Goal: Information Seeking & Learning: Learn about a topic

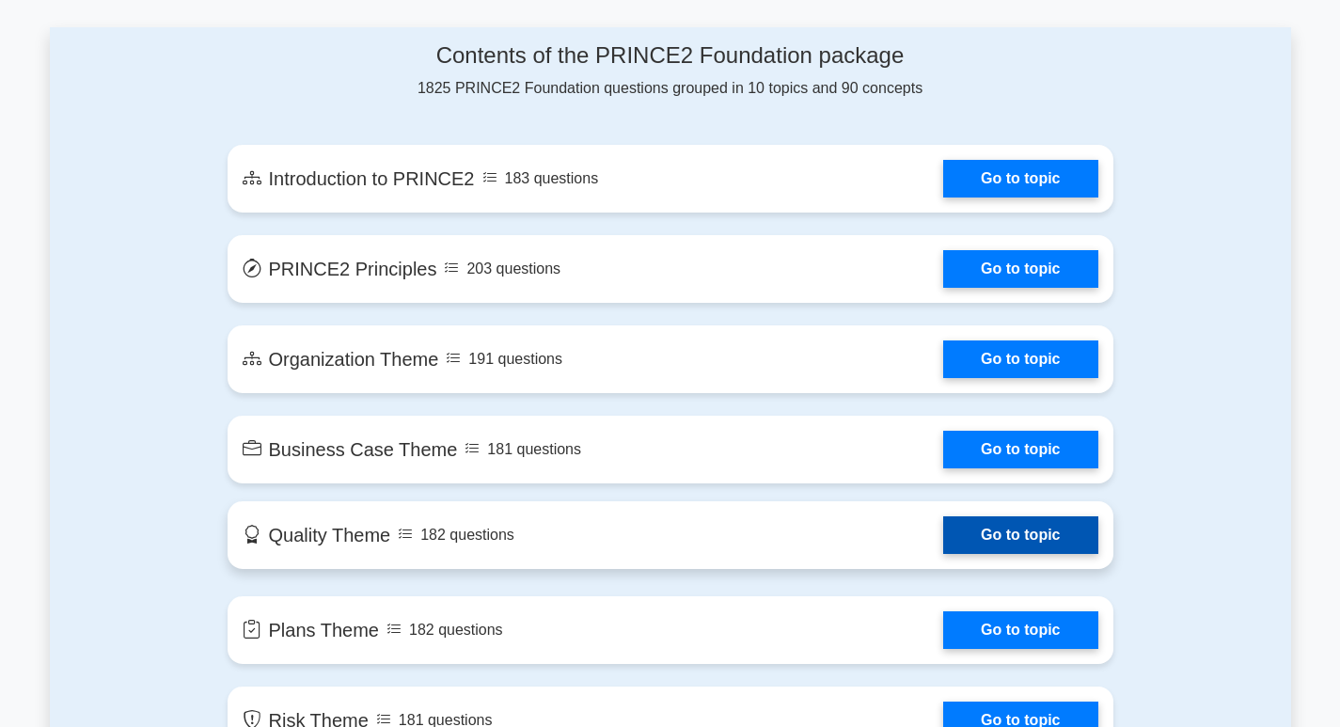
scroll to position [1034, 0]
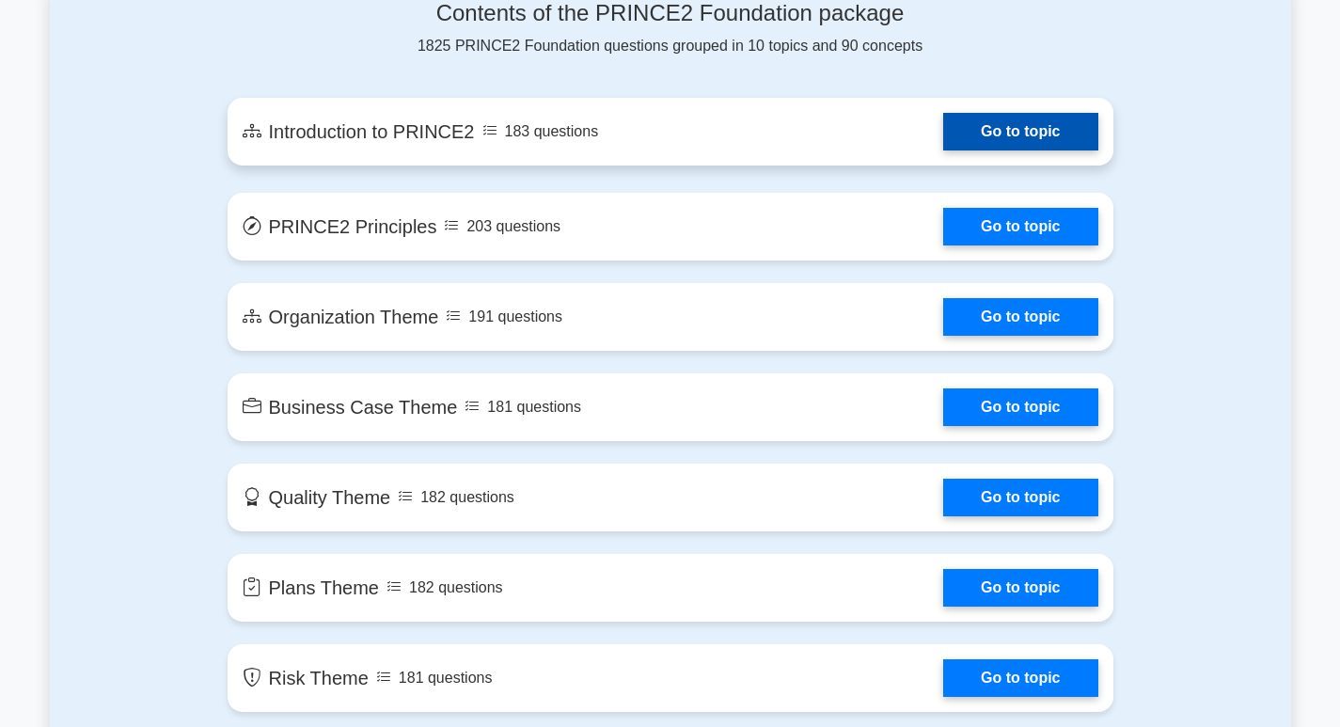
click at [994, 139] on link "Go to topic" at bounding box center [1020, 132] width 154 height 38
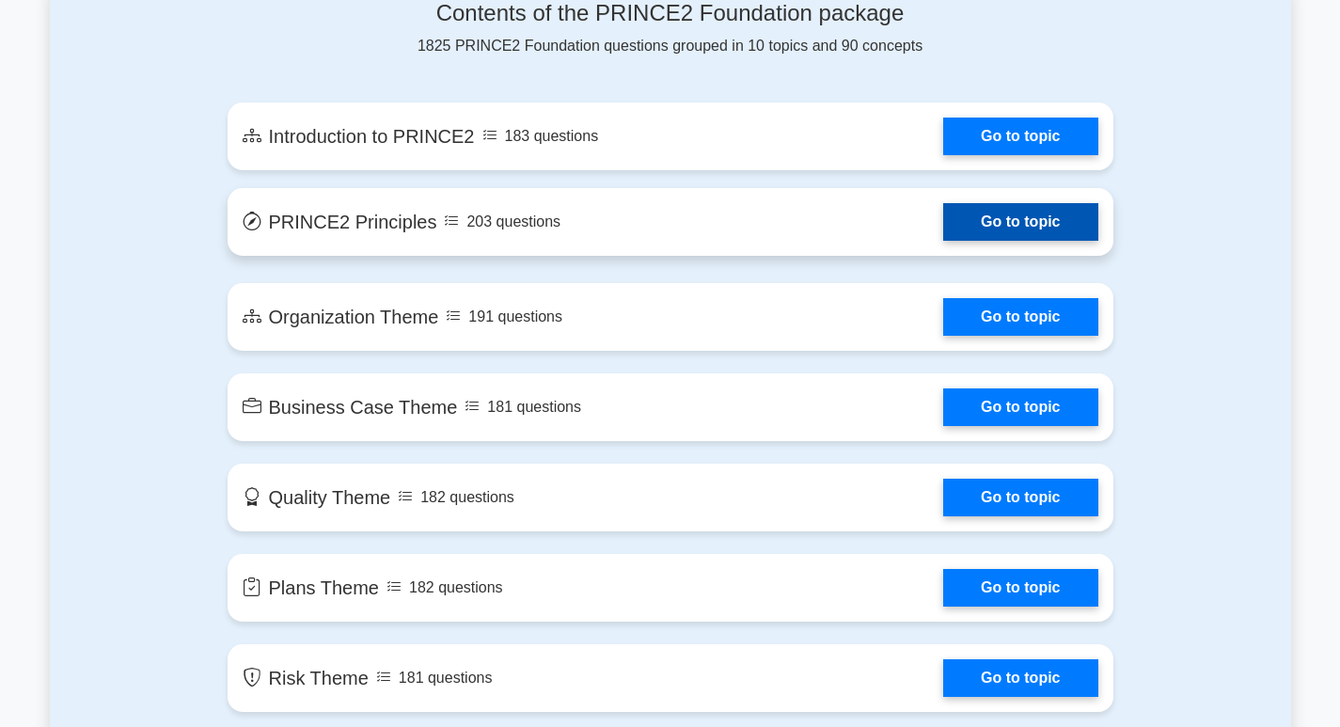
click at [996, 223] on link "Go to topic" at bounding box center [1020, 222] width 154 height 38
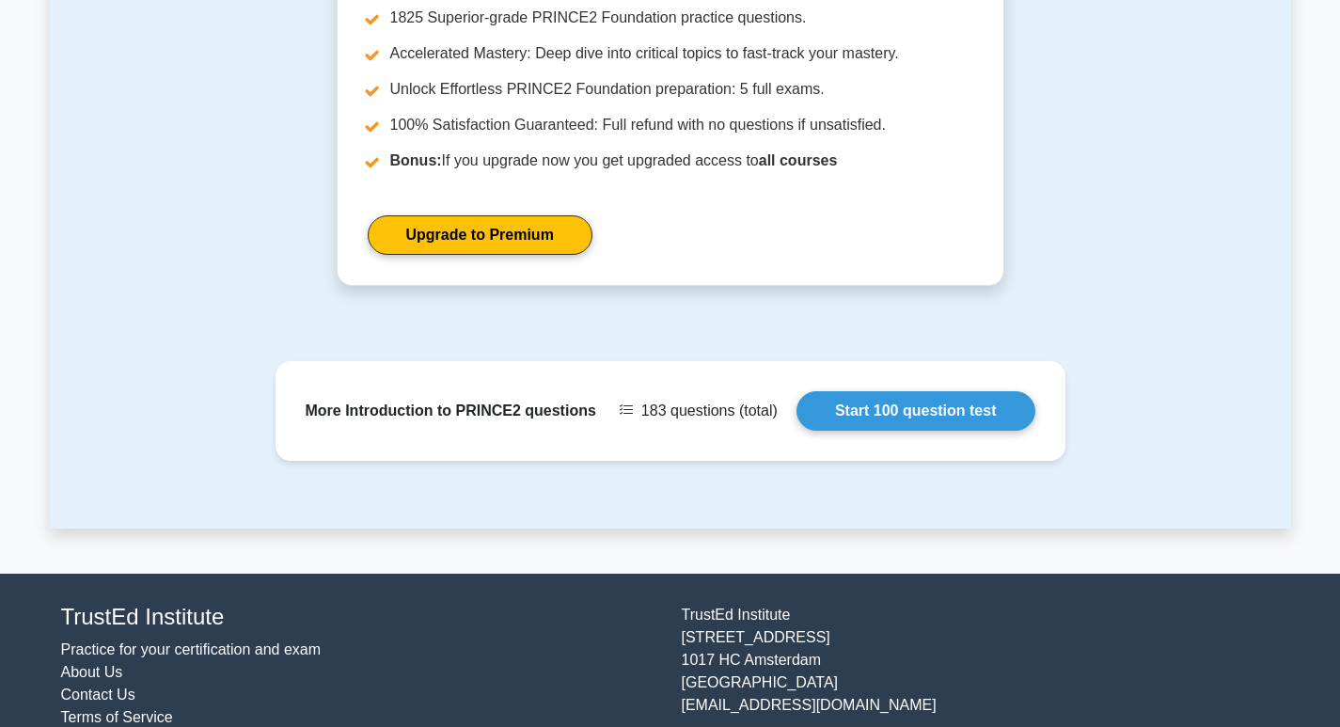
scroll to position [1313, 0]
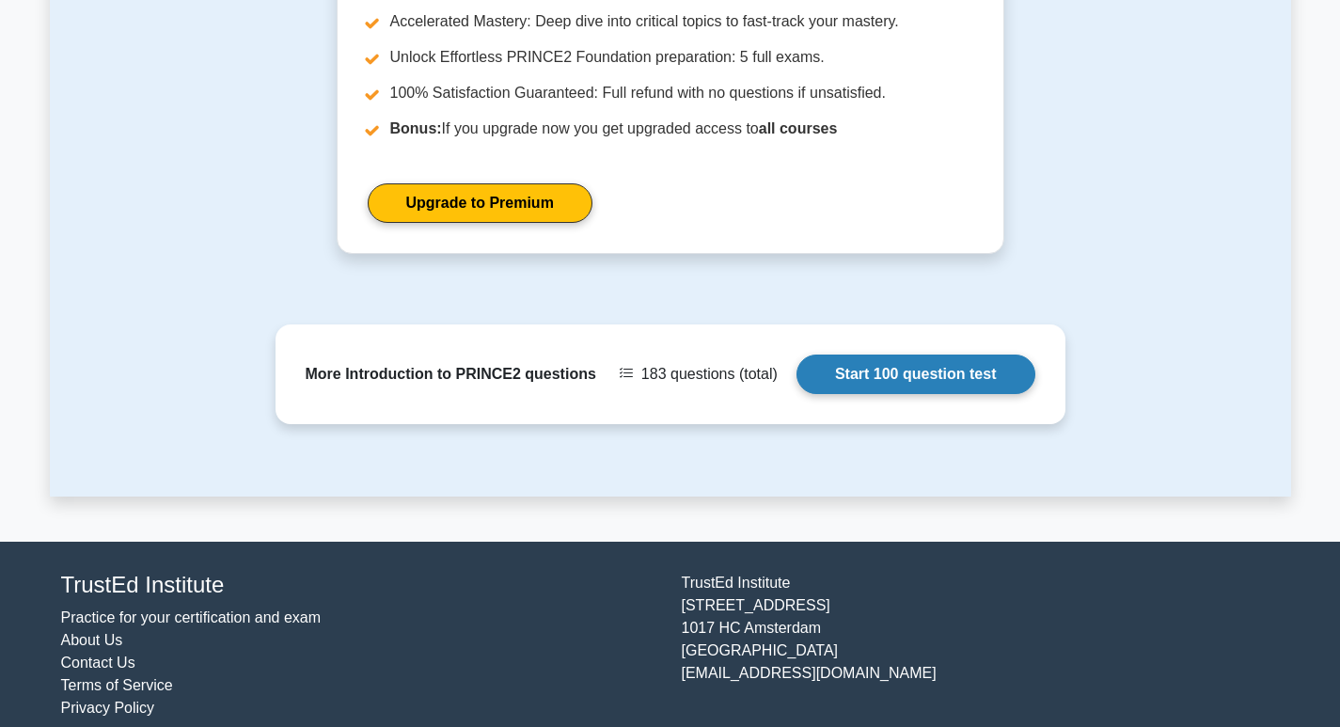
click at [918, 355] on link "Start 100 question test" at bounding box center [915, 373] width 239 height 39
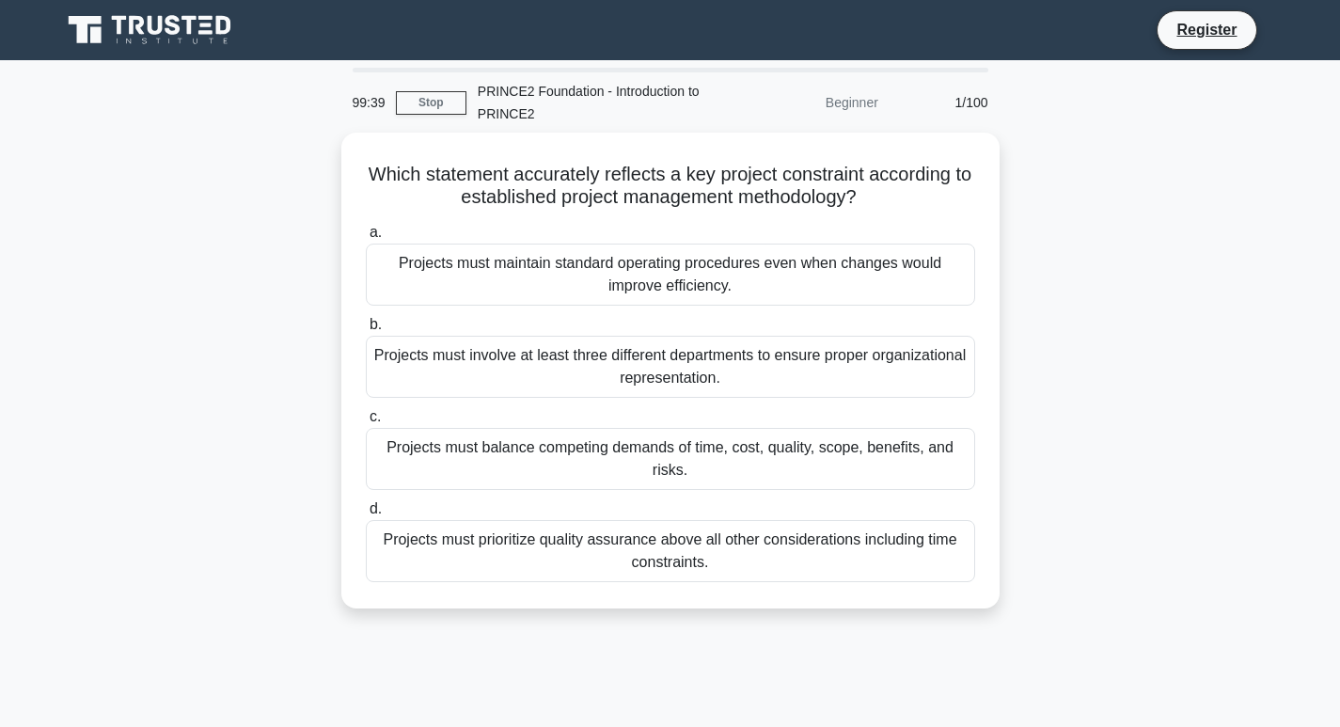
click at [1085, 303] on div "Which statement accurately reflects a key project constraint according to estab…" at bounding box center [670, 382] width 1241 height 498
